Goal: Task Accomplishment & Management: Manage account settings

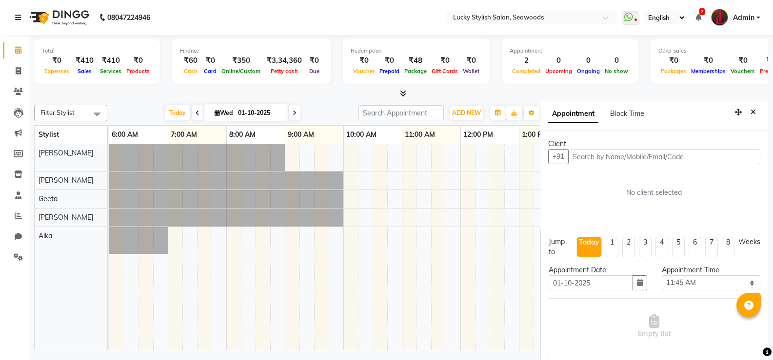
select select "705"
select select "10014"
select select "tentative"
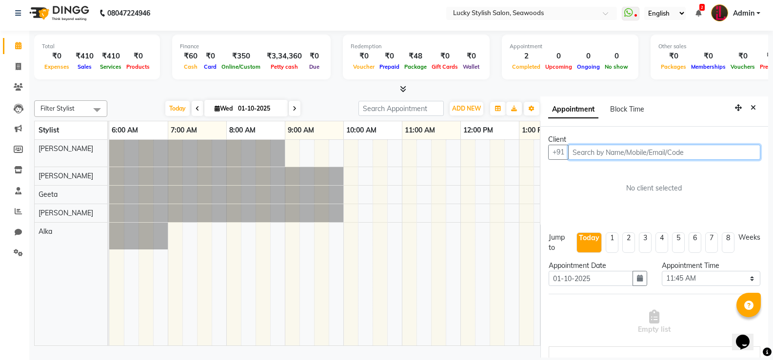
click at [689, 158] on input "text" at bounding box center [664, 152] width 192 height 15
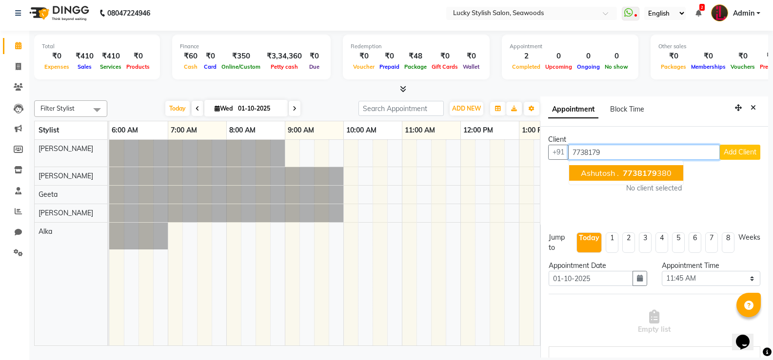
click at [660, 169] on ngb-highlight "7738179 380" at bounding box center [646, 173] width 51 height 10
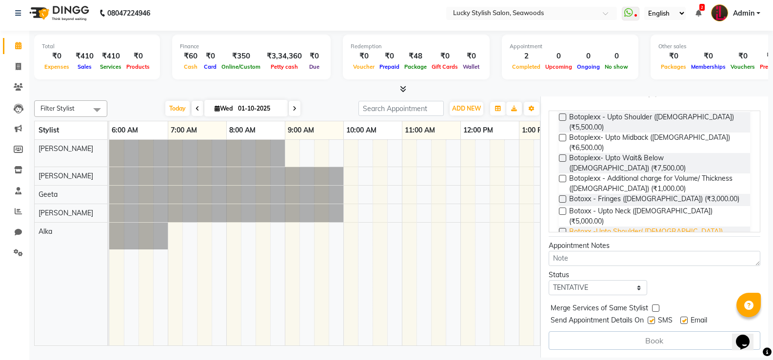
scroll to position [88, 0]
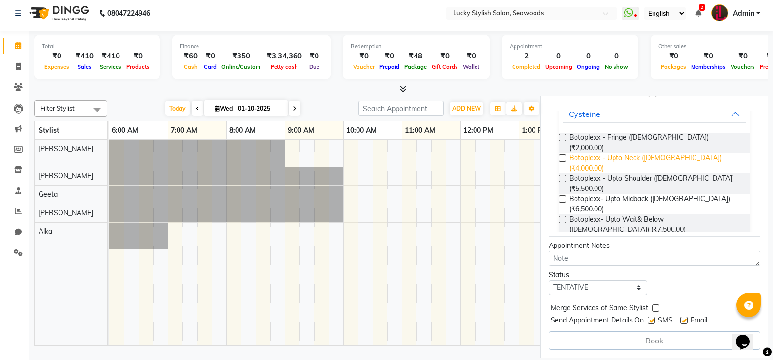
type input "7738179380"
click at [671, 153] on span "Botoplexx - Upto Neck ([DEMOGRAPHIC_DATA]) (₹4,000.00)" at bounding box center [655, 163] width 173 height 20
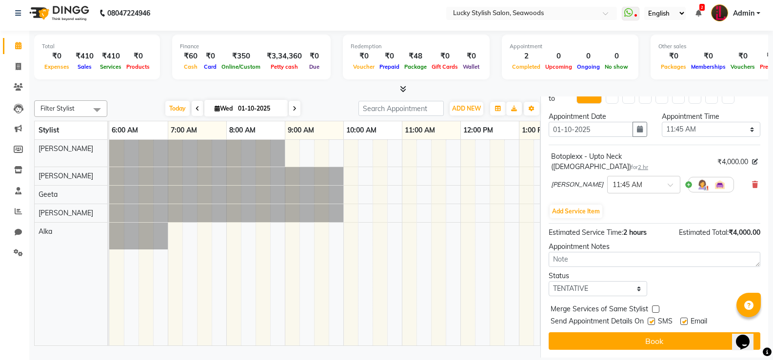
scroll to position [156, 0]
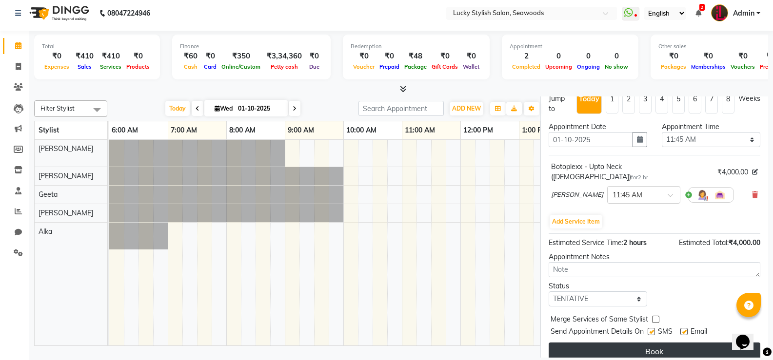
click at [666, 343] on button "Book" at bounding box center [654, 352] width 212 height 18
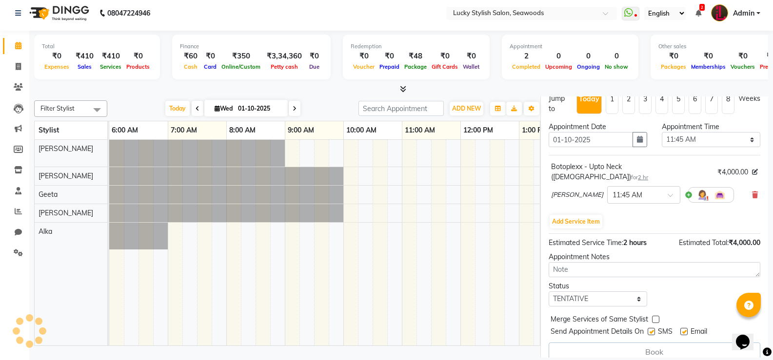
select select "10014"
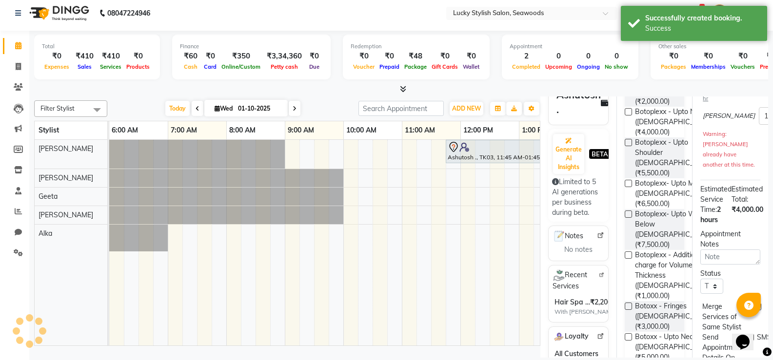
scroll to position [0, 0]
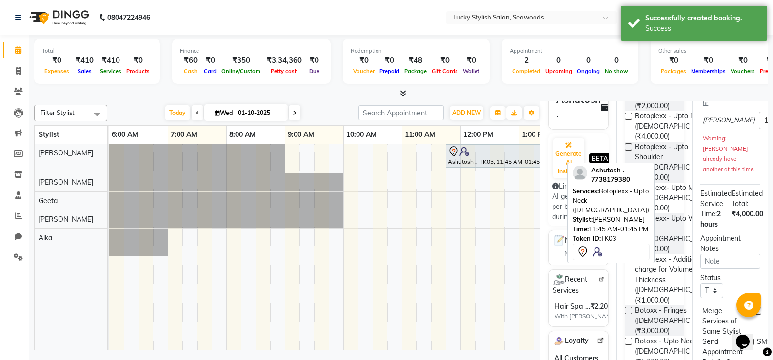
click at [499, 156] on div at bounding box center [503, 152] width 113 height 12
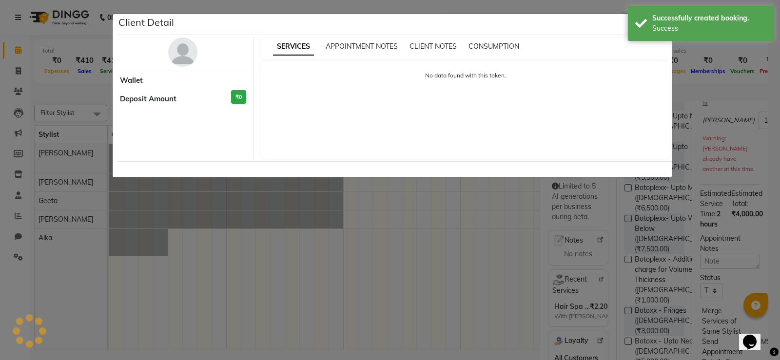
select select "7"
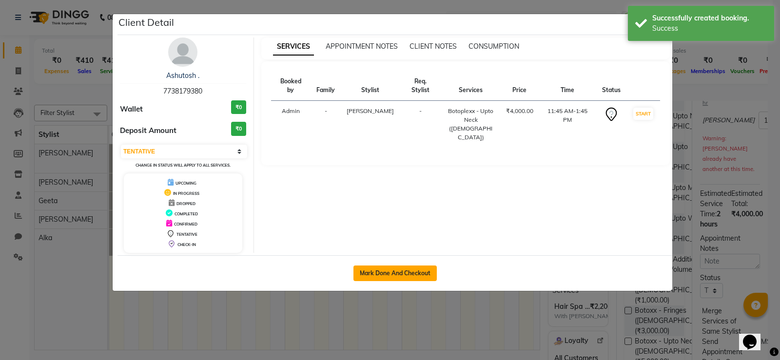
click at [414, 266] on button "Mark Done And Checkout" at bounding box center [394, 274] width 83 height 16
select select "service"
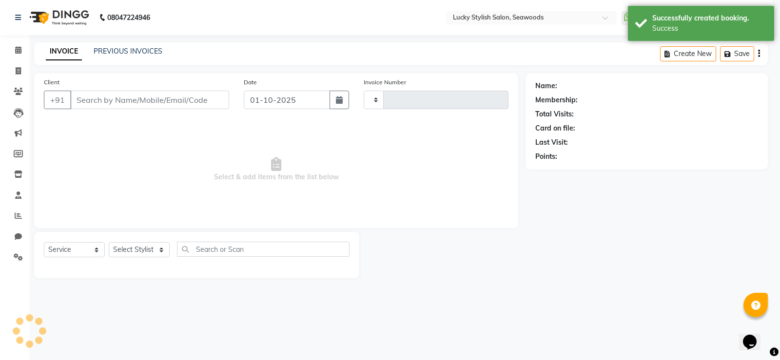
type input "0681"
select select "675"
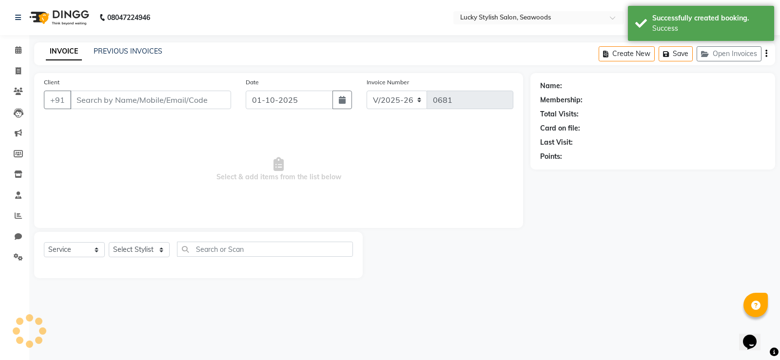
type input "7738179380"
select select "10014"
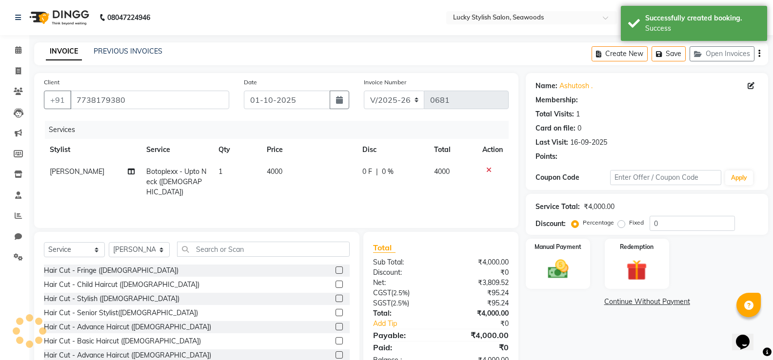
select select "1: Object"
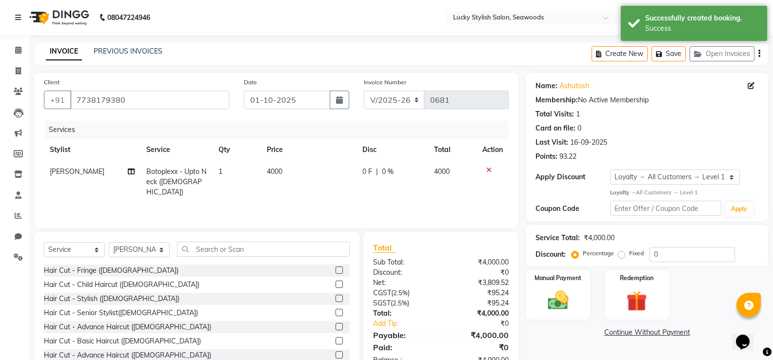
click at [263, 169] on td "4000" at bounding box center [309, 182] width 96 height 42
select select "10014"
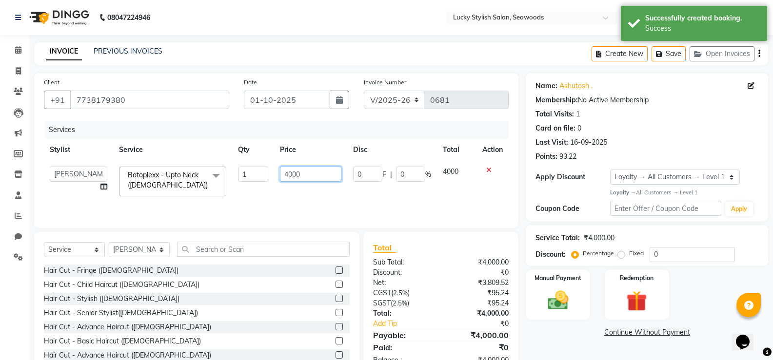
click at [295, 173] on input "4000" at bounding box center [310, 174] width 61 height 15
type input "3500"
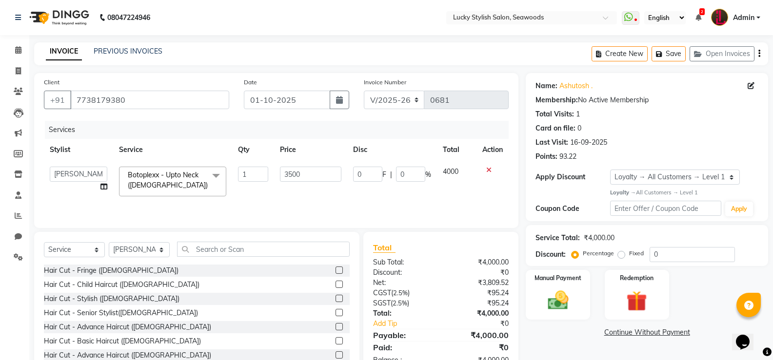
click at [369, 193] on td "0 F | 0 %" at bounding box center [392, 181] width 90 height 41
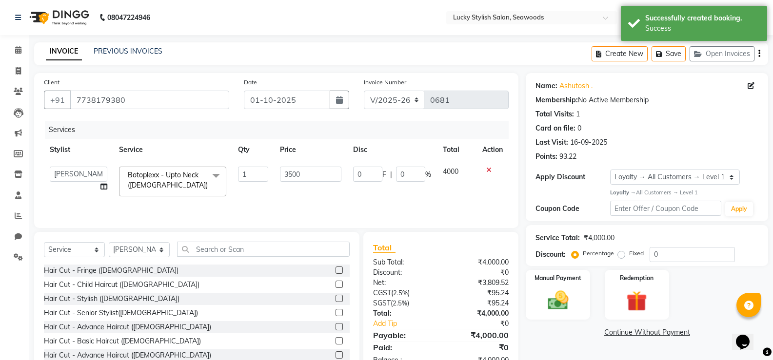
select select "10014"
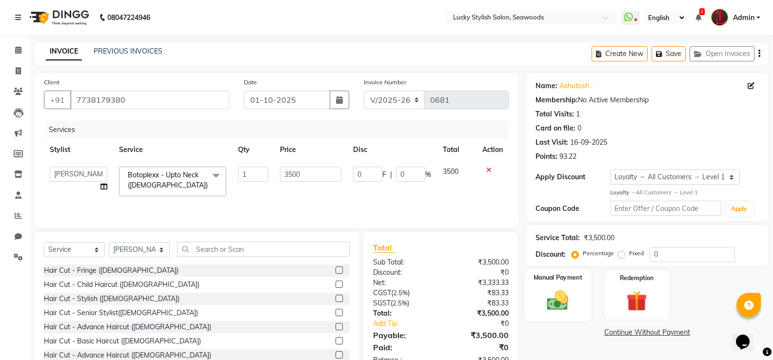
click at [576, 295] on div "Manual Payment" at bounding box center [558, 295] width 67 height 52
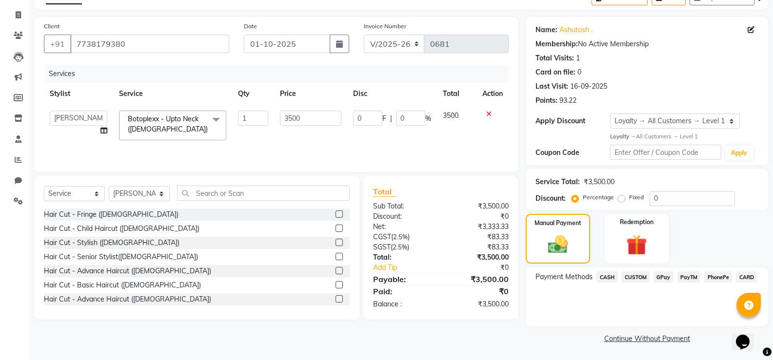
scroll to position [57, 0]
click at [667, 279] on span "GPay" at bounding box center [663, 276] width 20 height 11
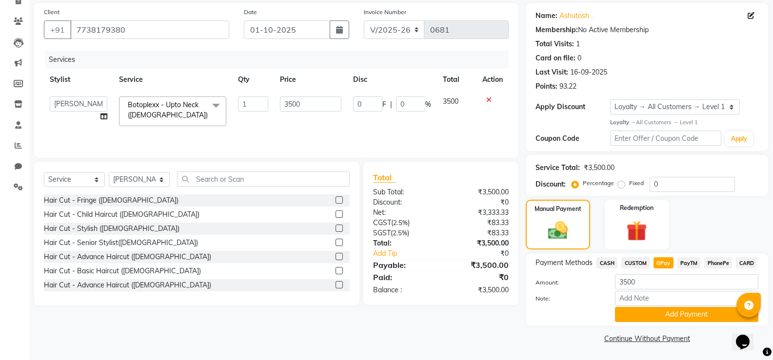
scroll to position [71, 0]
click at [673, 320] on button "Add Payment" at bounding box center [686, 314] width 143 height 15
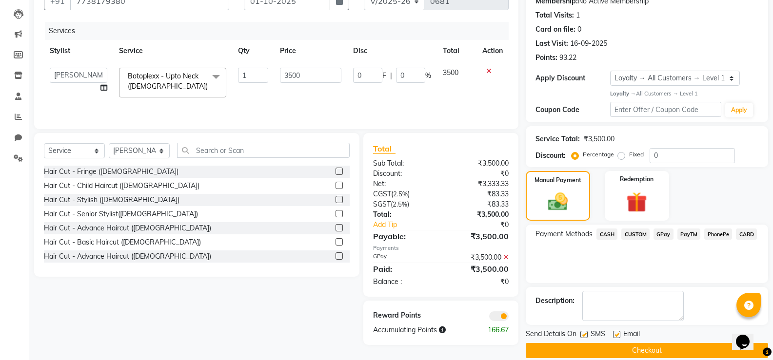
scroll to position [112, 0]
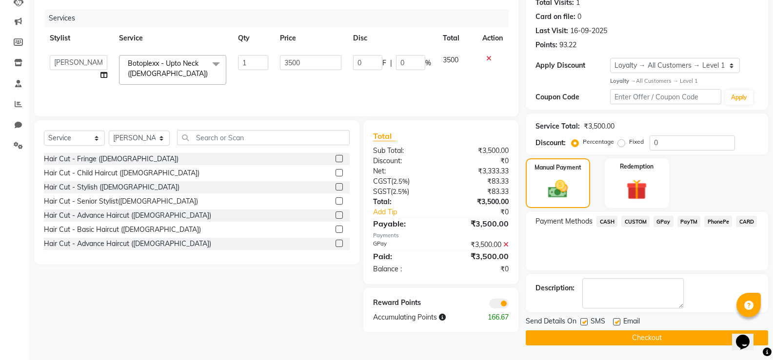
click at [681, 335] on button "Checkout" at bounding box center [646, 338] width 242 height 15
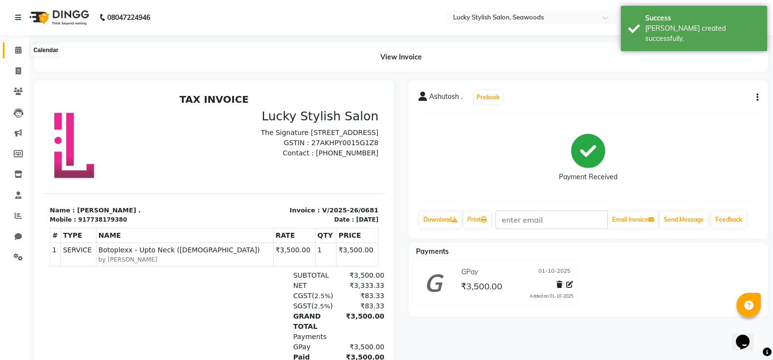
click at [23, 51] on span at bounding box center [18, 50] width 17 height 11
